Goal: Information Seeking & Learning: Learn about a topic

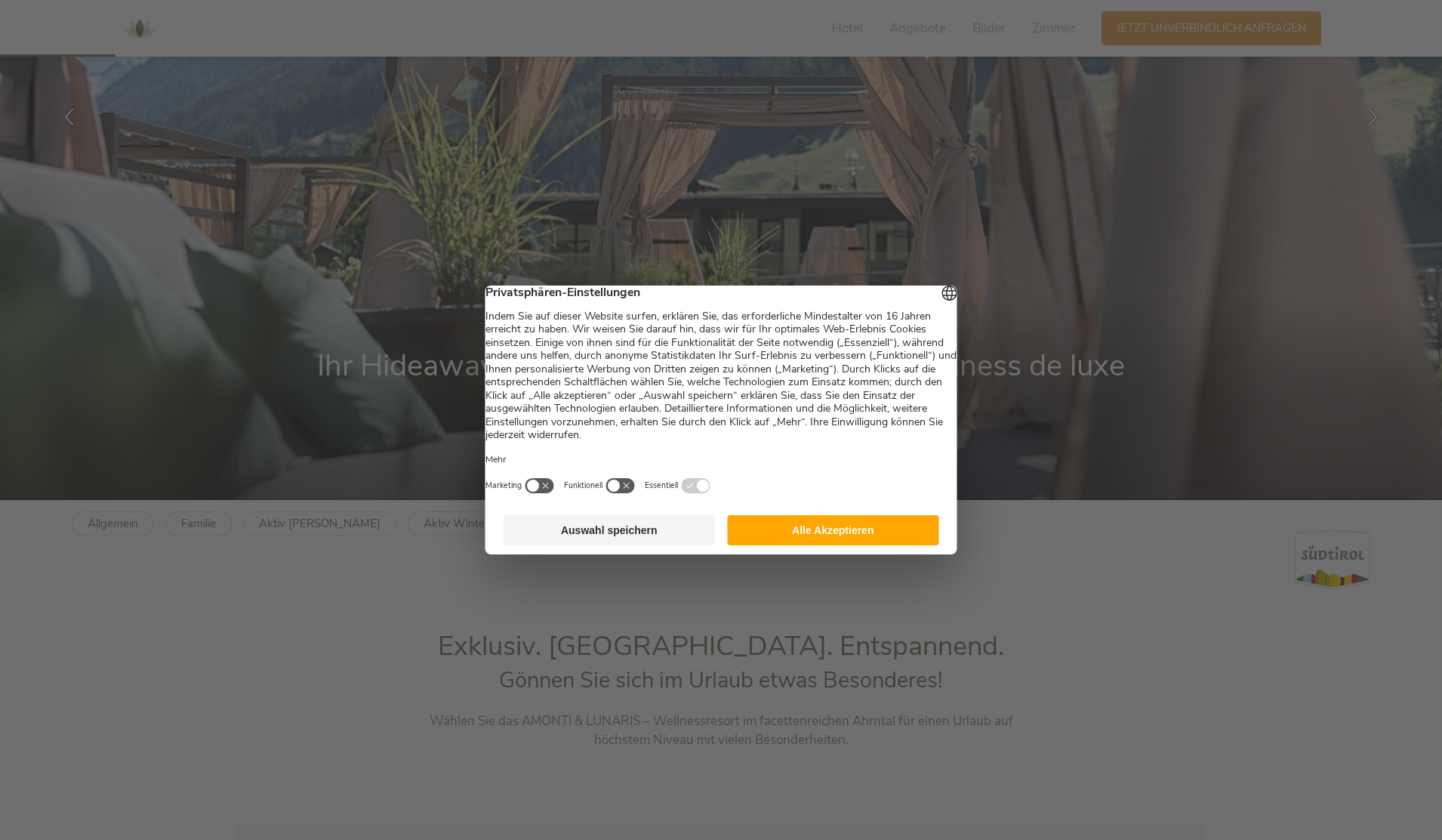
click at [783, 545] on button "Alle Akzeptieren" at bounding box center [833, 530] width 213 height 30
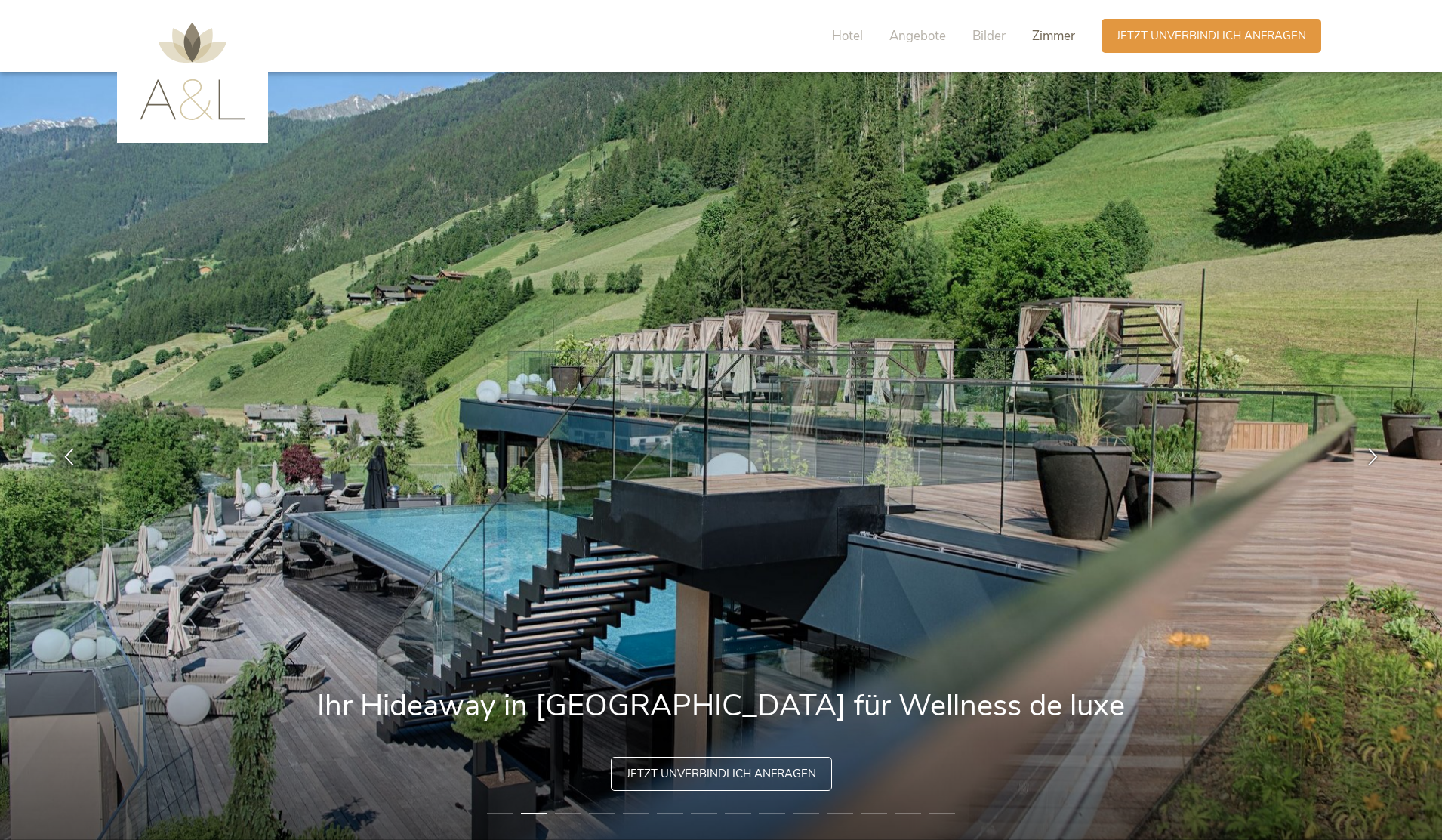
click at [1043, 36] on span "Zimmer" at bounding box center [1053, 36] width 43 height 17
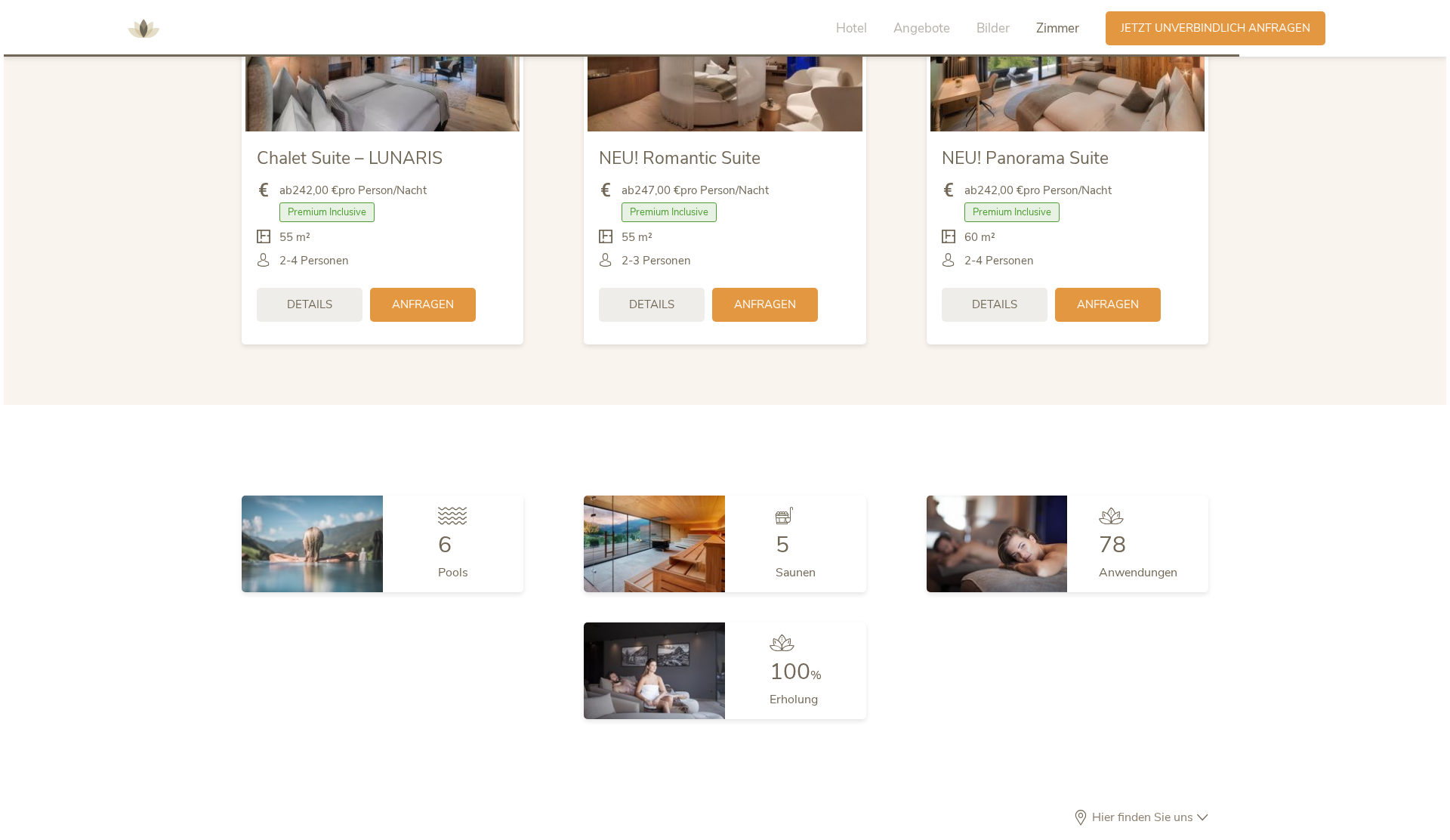
scroll to position [3957, 0]
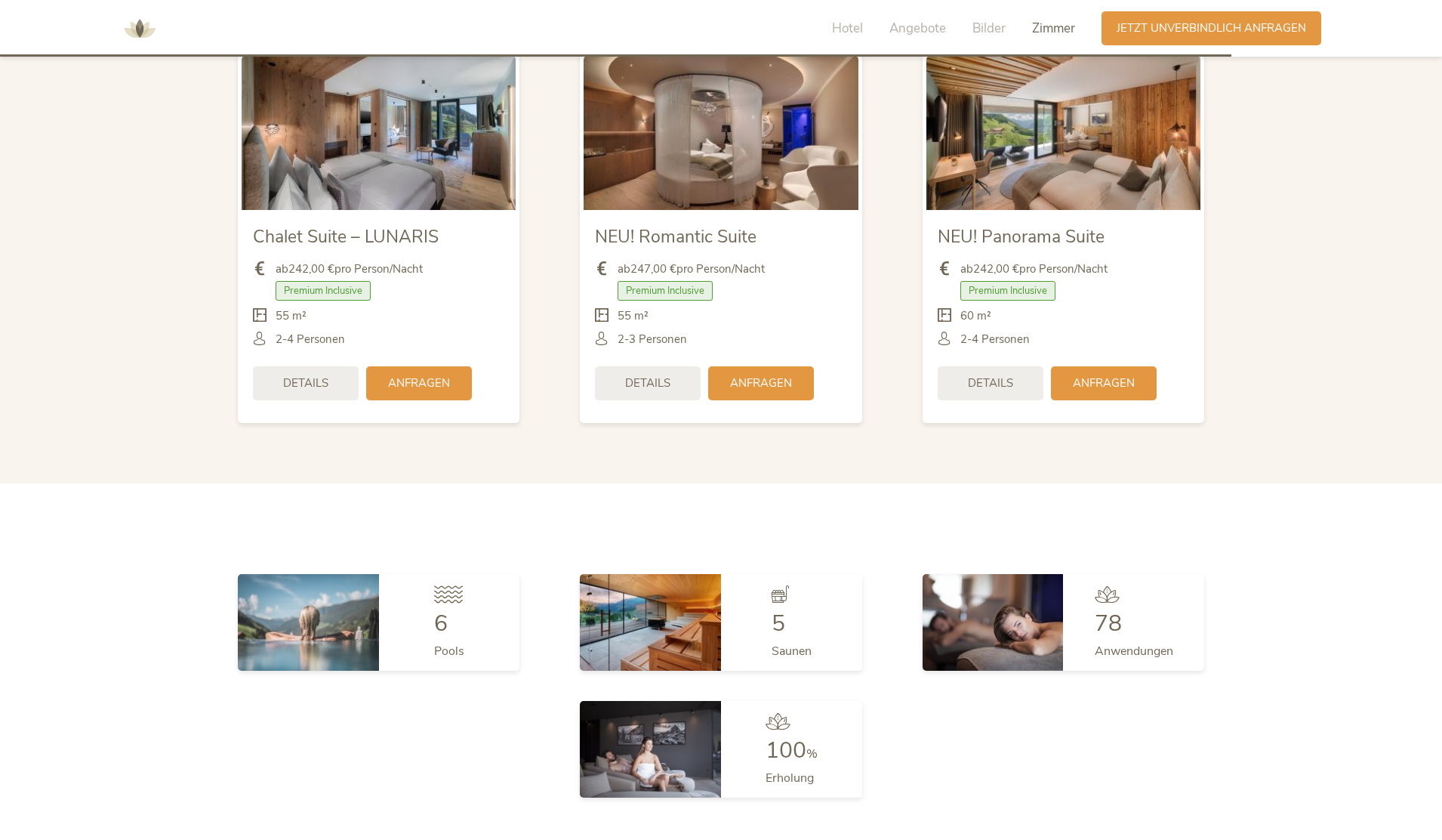
click at [690, 121] on img at bounding box center [721, 133] width 274 height 154
click at [679, 387] on div "Details" at bounding box center [648, 381] width 105 height 34
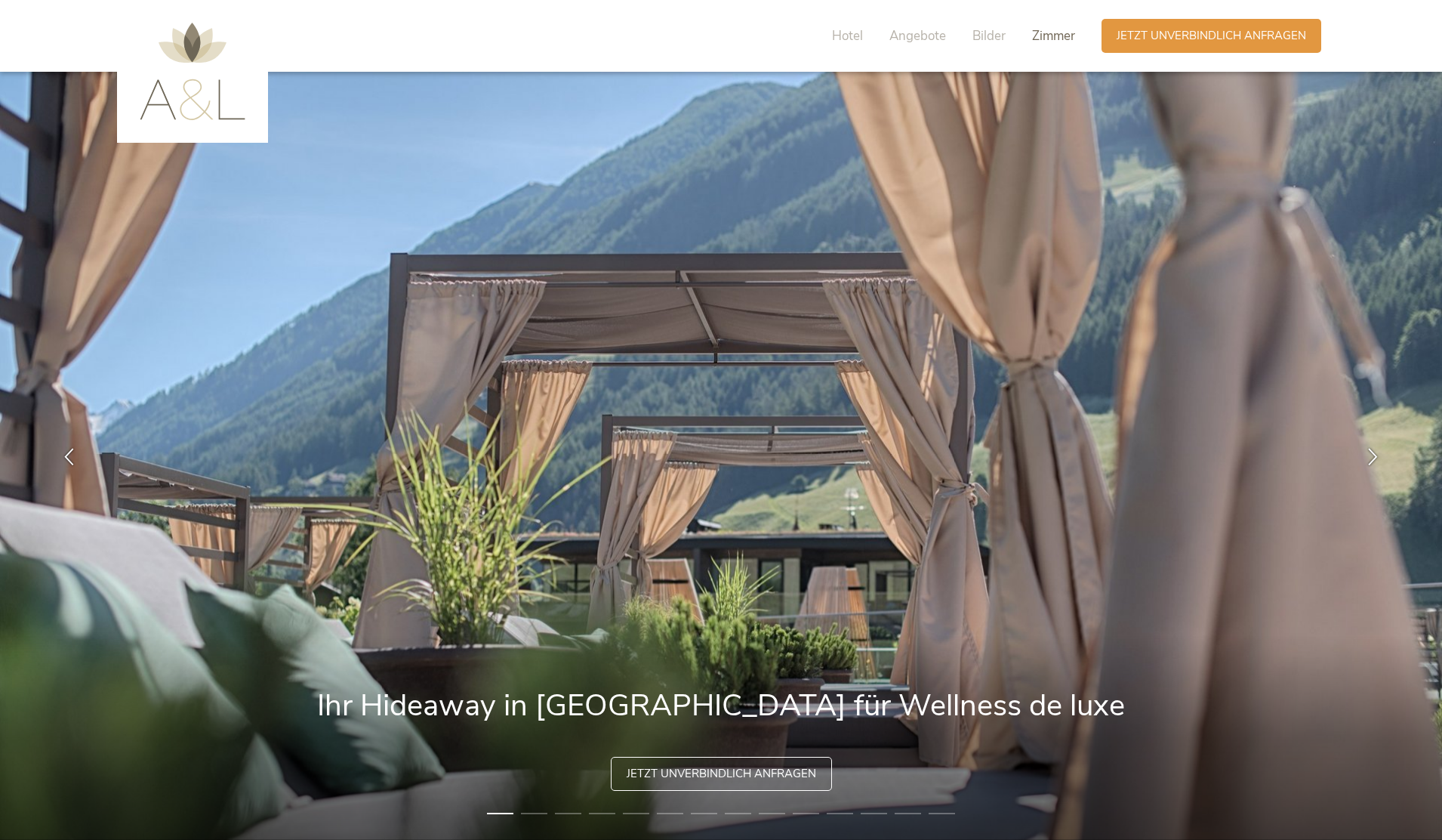
click at [1044, 35] on span "Zimmer" at bounding box center [1053, 36] width 43 height 17
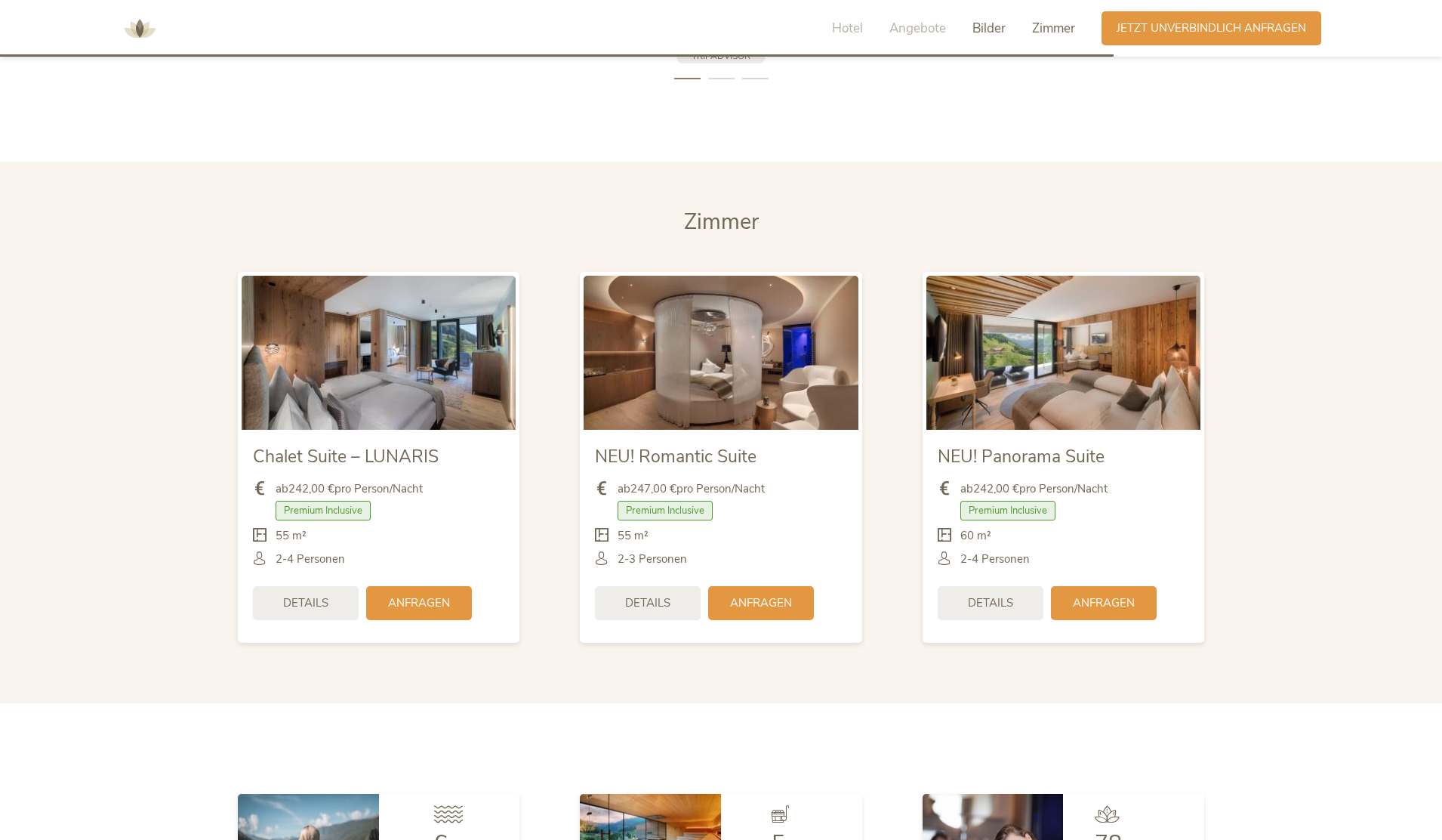
scroll to position [3823, 0]
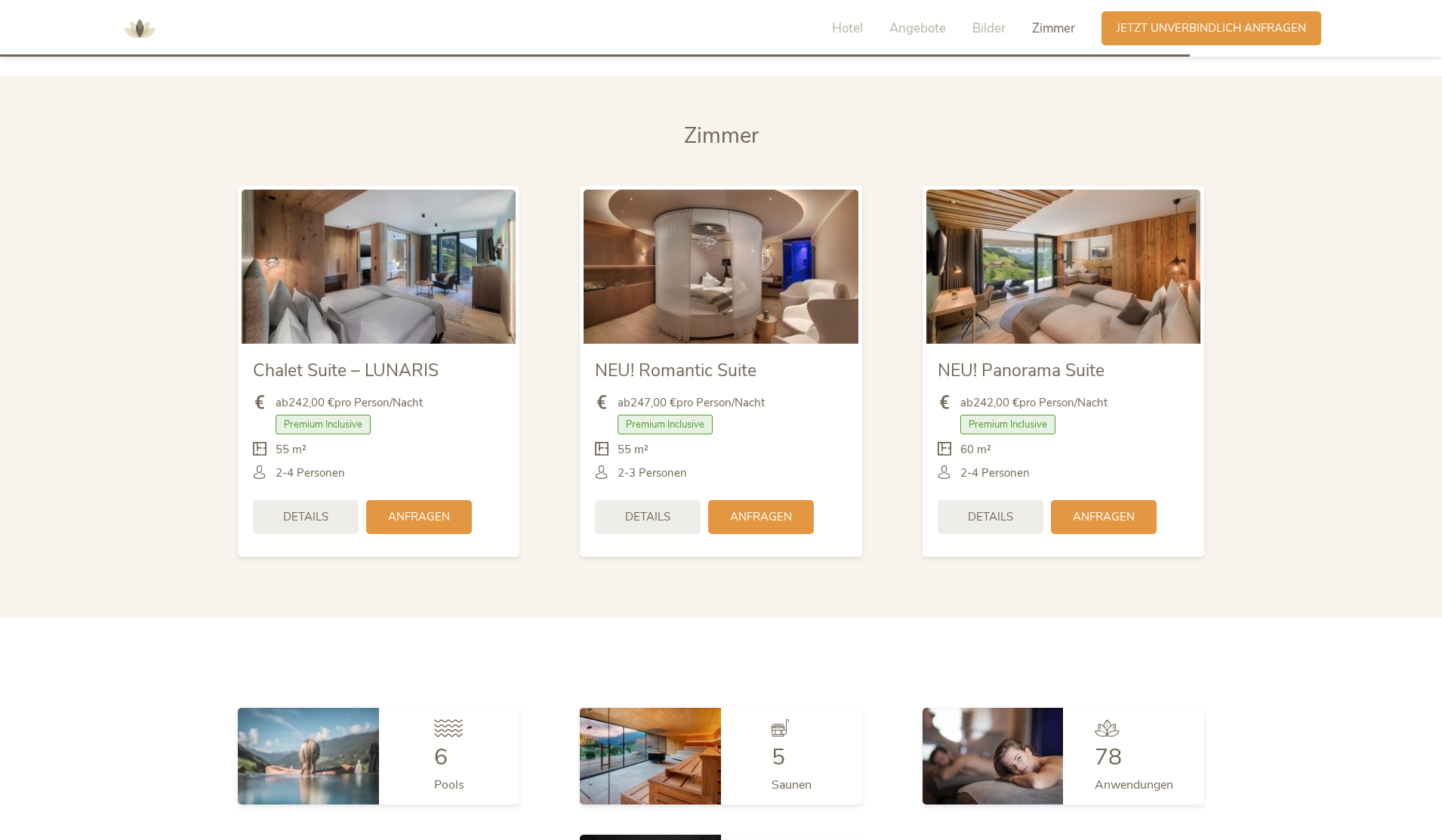
click at [1057, 368] on span "NEU! Panorama Suite" at bounding box center [1021, 370] width 167 height 23
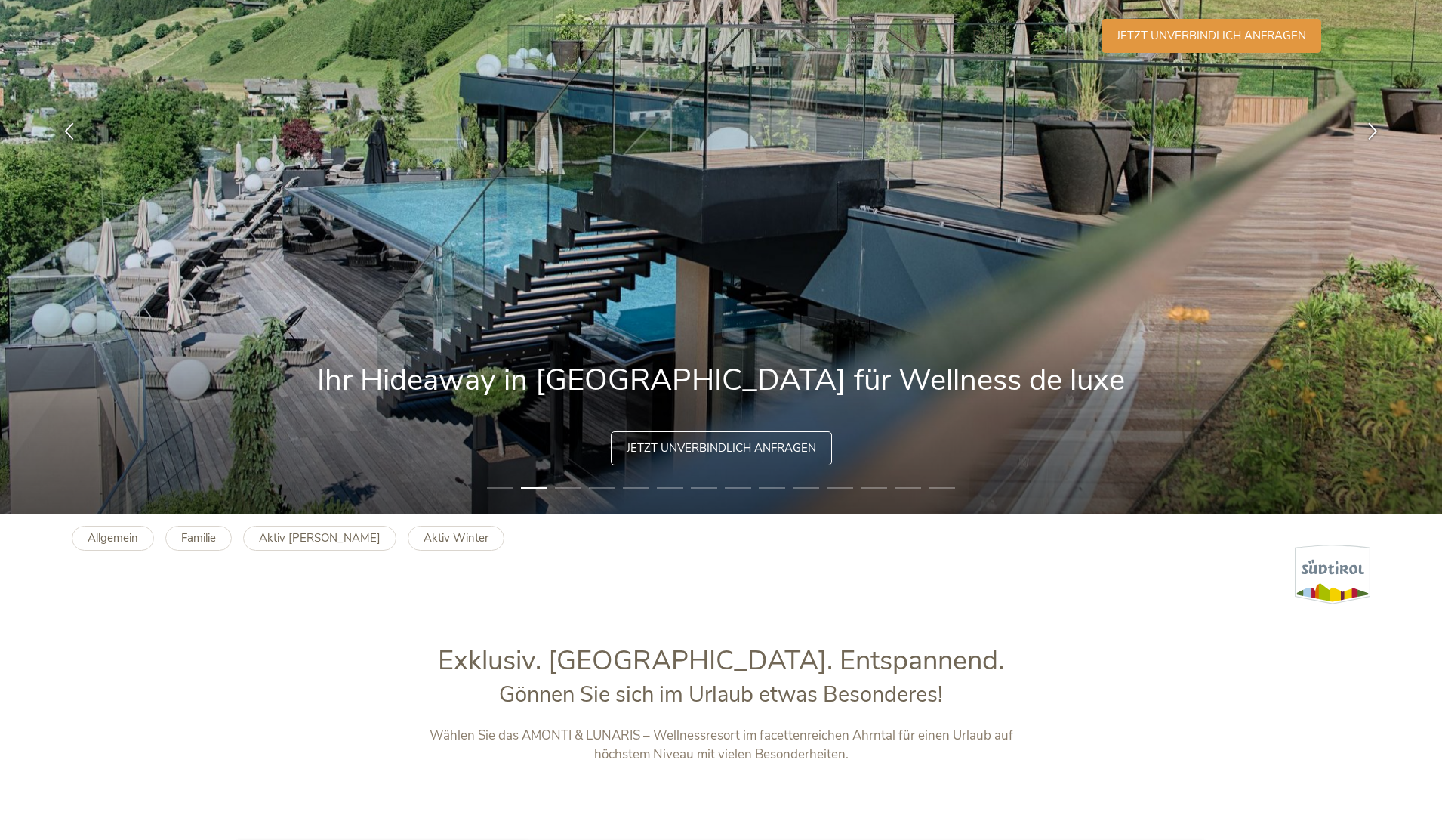
scroll to position [0, 0]
